Goal: Task Accomplishment & Management: Complete application form

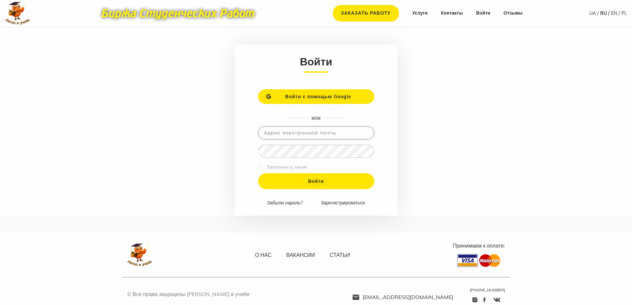
click at [305, 135] on input "email" at bounding box center [316, 132] width 116 height 13
type input "tatatatty7@gmail.com"
click at [258, 173] on input "Войти" at bounding box center [316, 181] width 116 height 16
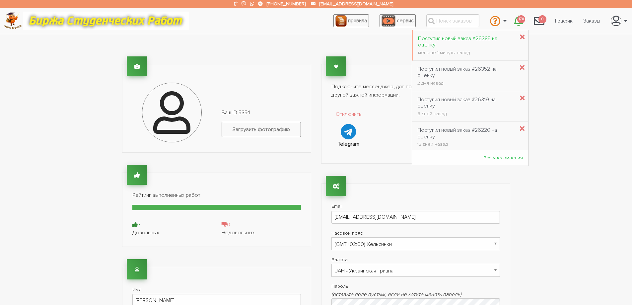
click at [470, 36] on div "Поступил новый заказ #26385 на оценку" at bounding box center [466, 42] width 97 height 13
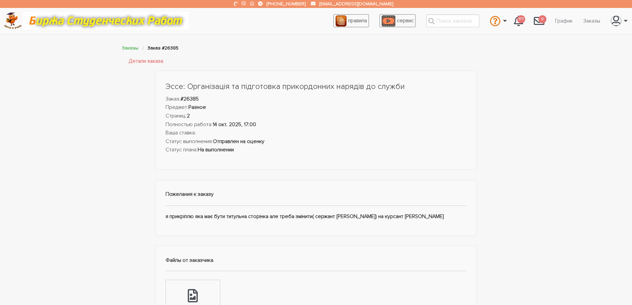
scroll to position [133, 0]
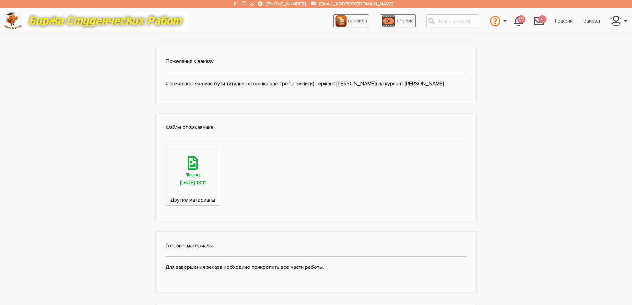
click at [209, 190] on link "file.jpg 14.10.2025, 13:11" at bounding box center [193, 171] width 54 height 49
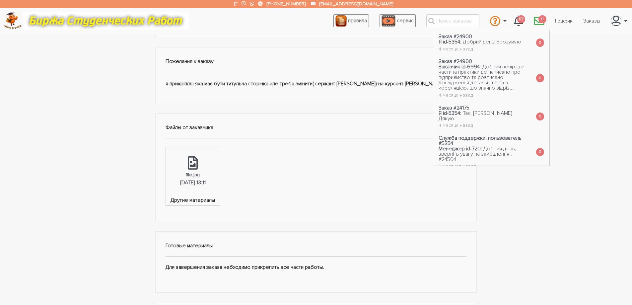
click at [541, 222] on div "Эссе: Організація та підготовка прикордонних нарядів до служби Заказ: #26385 Пр…" at bounding box center [316, 182] width 632 height 488
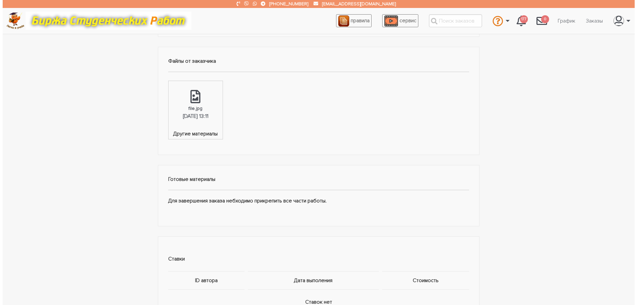
scroll to position [365, 0]
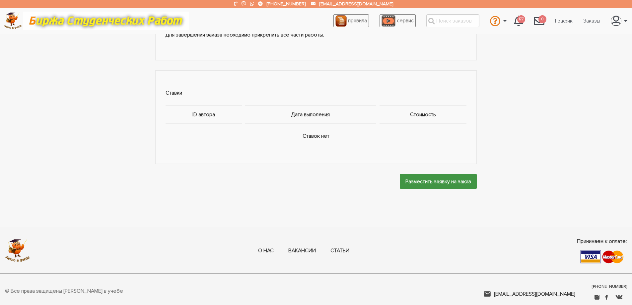
click at [414, 177] on input "Разместить заявку на заказ" at bounding box center [438, 181] width 77 height 15
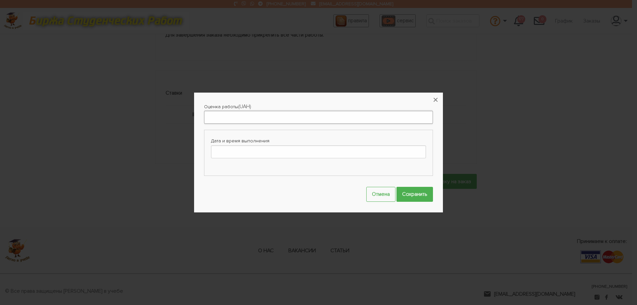
click at [232, 117] on input "Оценка работы" at bounding box center [318, 117] width 229 height 13
type input "400"
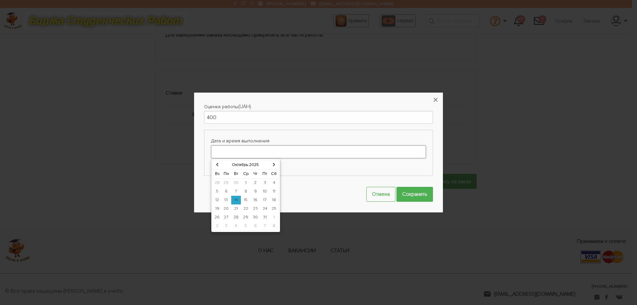
click at [227, 152] on input "Дата и время выполнения" at bounding box center [318, 151] width 215 height 13
click at [234, 201] on td "14" at bounding box center [236, 200] width 10 height 9
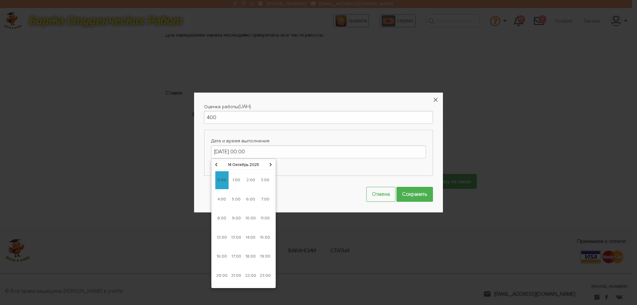
click at [236, 258] on span "17:00" at bounding box center [236, 257] width 13 height 18
type input "14-10-2025 17:00"
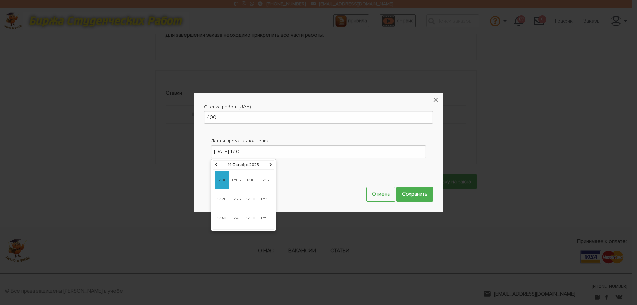
click at [224, 179] on span "17:00" at bounding box center [221, 180] width 13 height 18
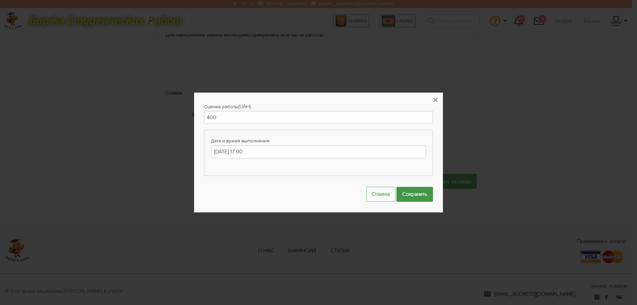
click at [412, 195] on input "Сохранить" at bounding box center [414, 194] width 36 height 15
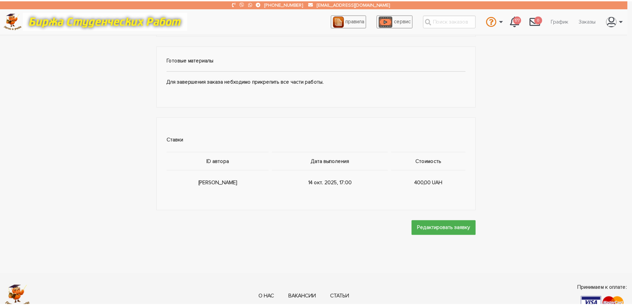
scroll to position [395, 0]
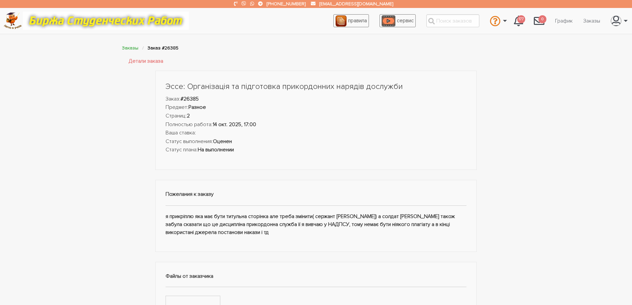
scroll to position [390, 0]
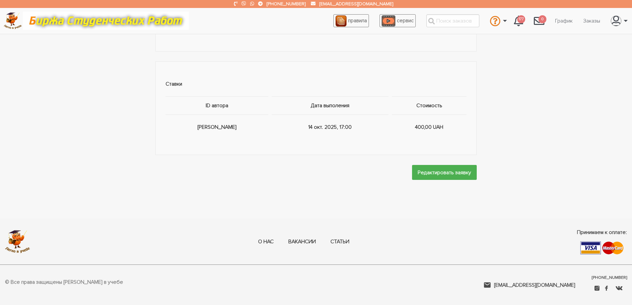
click at [564, 80] on strong "Ставки ID автора Дата выполения Стоимость Я 14 окт. 2025, 17:00 400,00 UAH Реда…" at bounding box center [316, 123] width 632 height 124
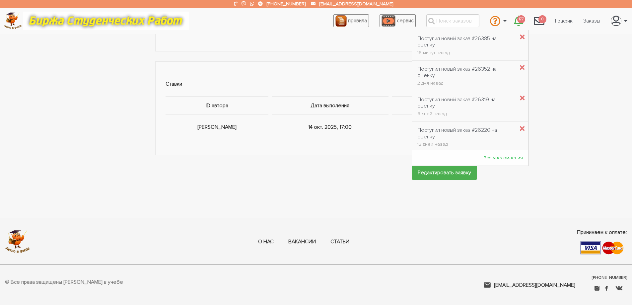
click at [517, 21] on span "177" at bounding box center [521, 19] width 8 height 8
click at [552, 70] on strong "Ставки ID автора Дата выполения Стоимость Я 14 окт. 2025, 17:00 400,00 UAH Реда…" at bounding box center [316, 123] width 632 height 124
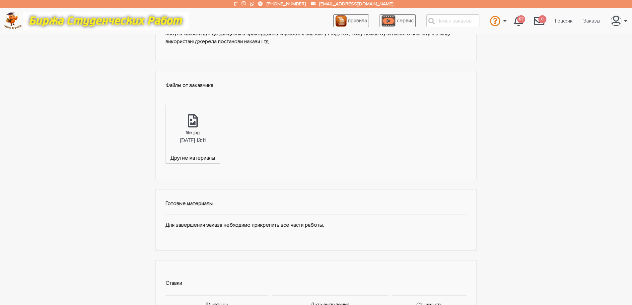
scroll to position [0, 0]
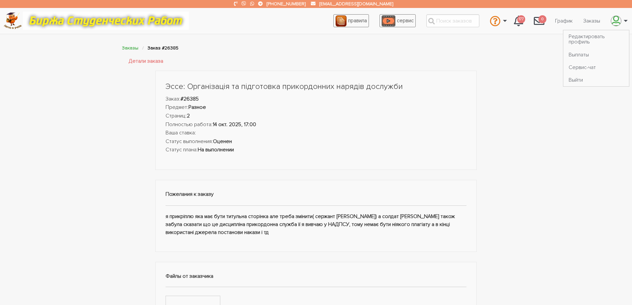
click at [618, 18] on icon "\a \a" at bounding box center [615, 21] width 9 height 11
click at [586, 81] on link "Выйти" at bounding box center [596, 80] width 66 height 13
